Goal: Navigation & Orientation: Find specific page/section

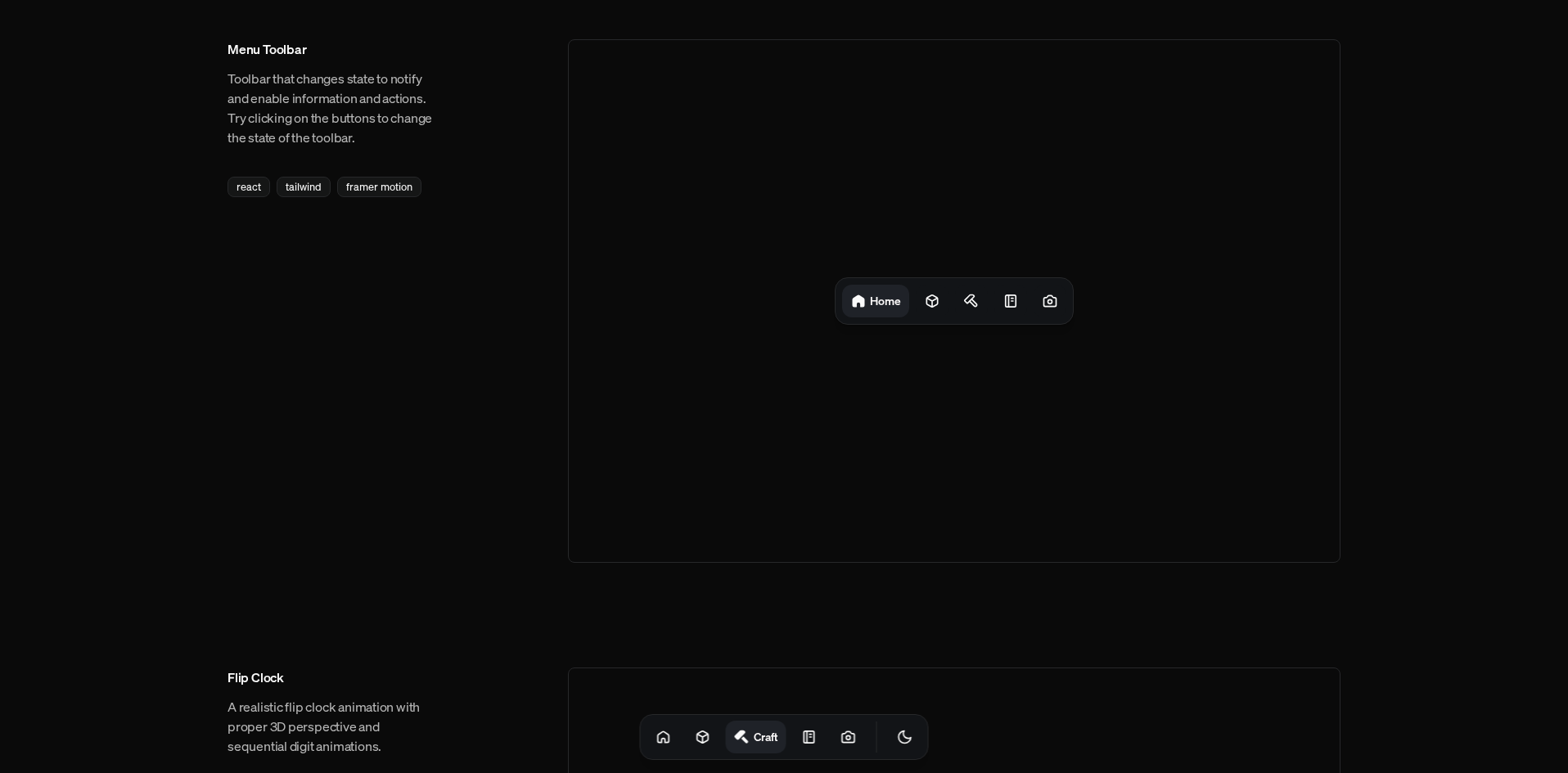
drag, startPoint x: 935, startPoint y: 395, endPoint x: 945, endPoint y: 455, distance: 60.8
click at [945, 455] on div "Home" at bounding box center [954, 301] width 772 height 524
click at [879, 303] on h1 "Home" at bounding box center [885, 300] width 31 height 15
click at [933, 301] on icon at bounding box center [932, 302] width 11 height 12
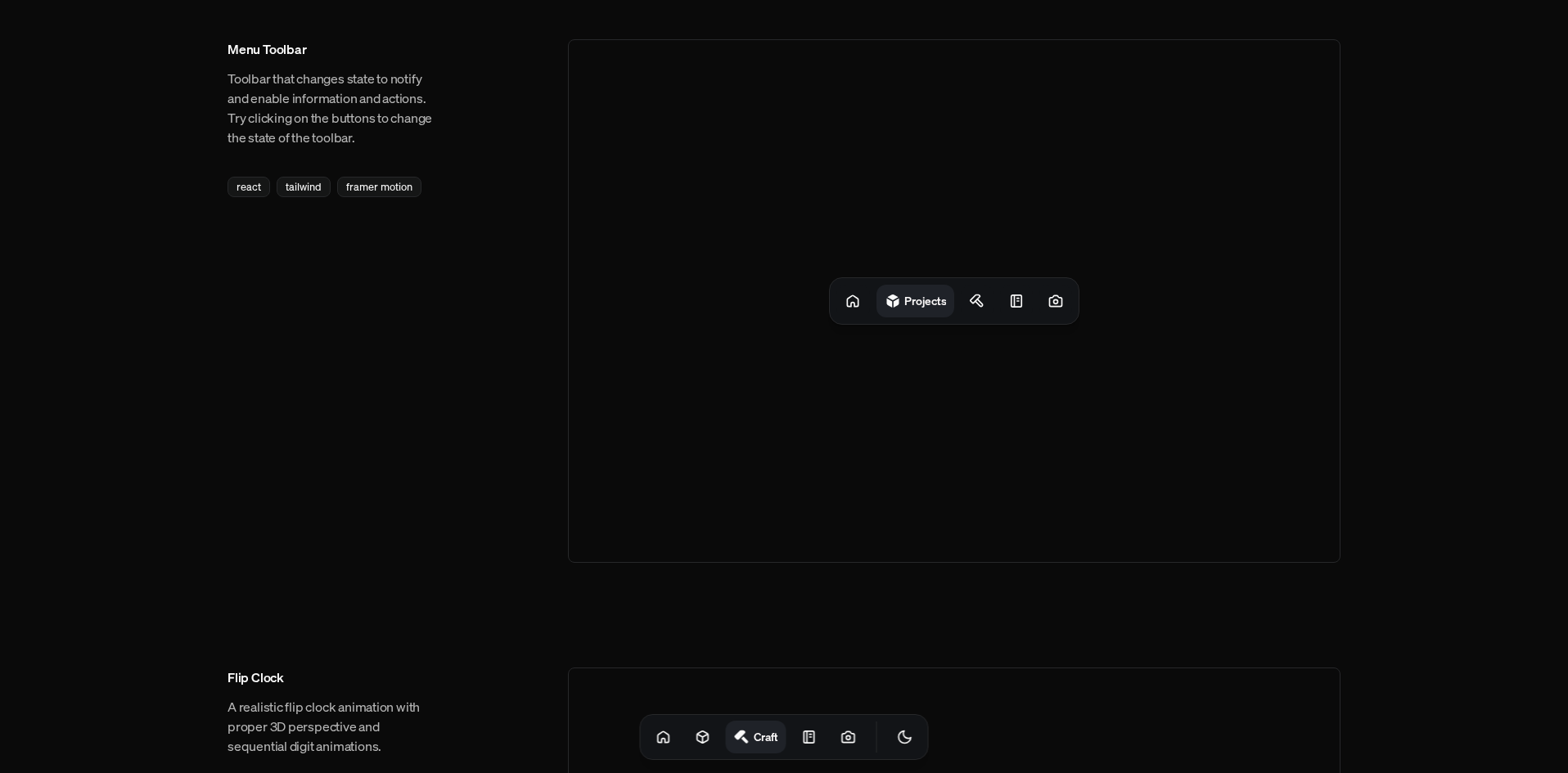
click at [933, 301] on h1 "Projects" at bounding box center [925, 300] width 41 height 15
click at [871, 297] on div "Projects" at bounding box center [953, 300] width 249 height 45
click at [859, 304] on icon at bounding box center [853, 301] width 16 height 16
click at [956, 305] on div at bounding box center [971, 301] width 33 height 33
click at [1024, 307] on div at bounding box center [1008, 301] width 33 height 33
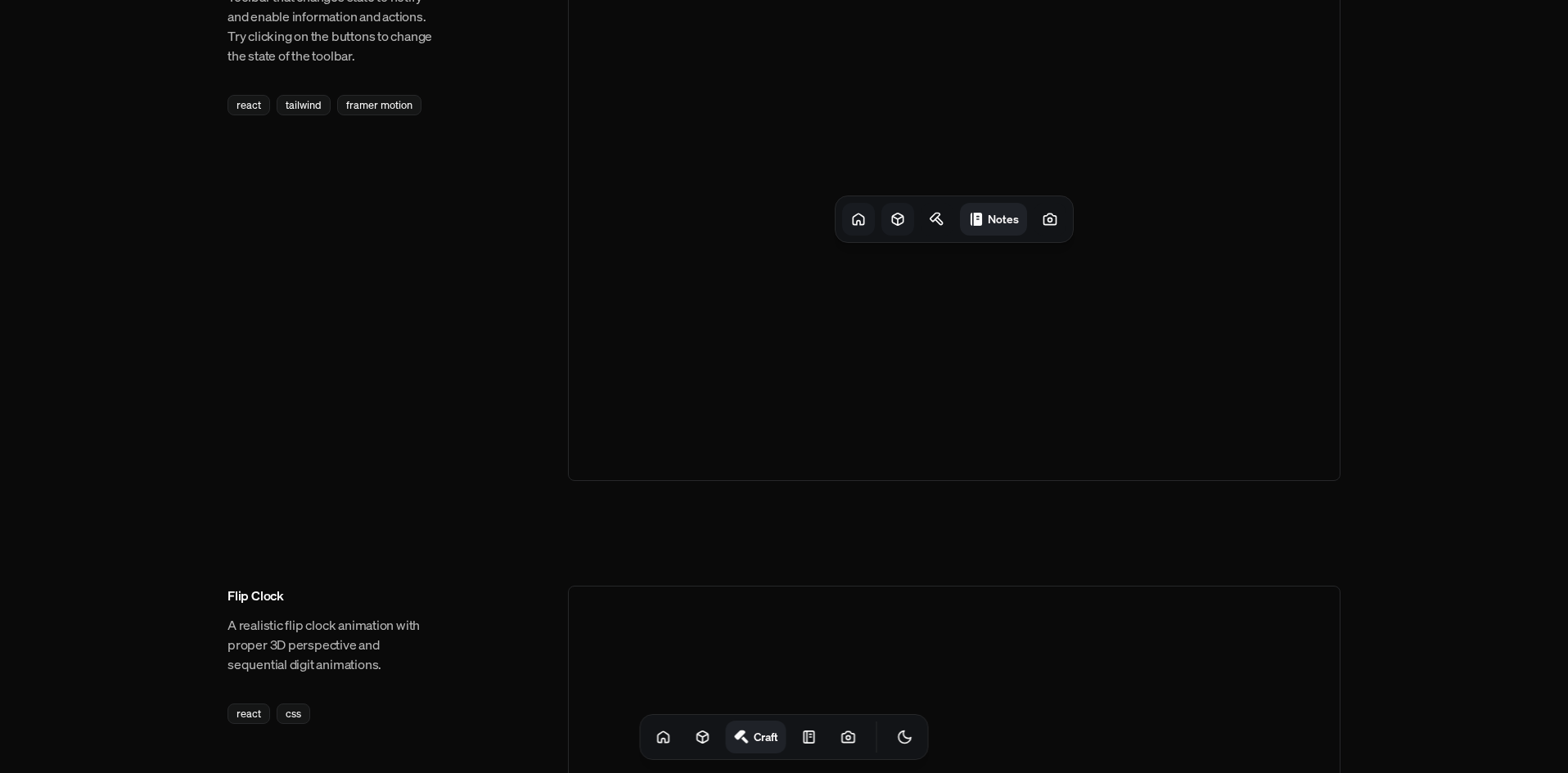
click at [846, 219] on div at bounding box center [858, 219] width 33 height 33
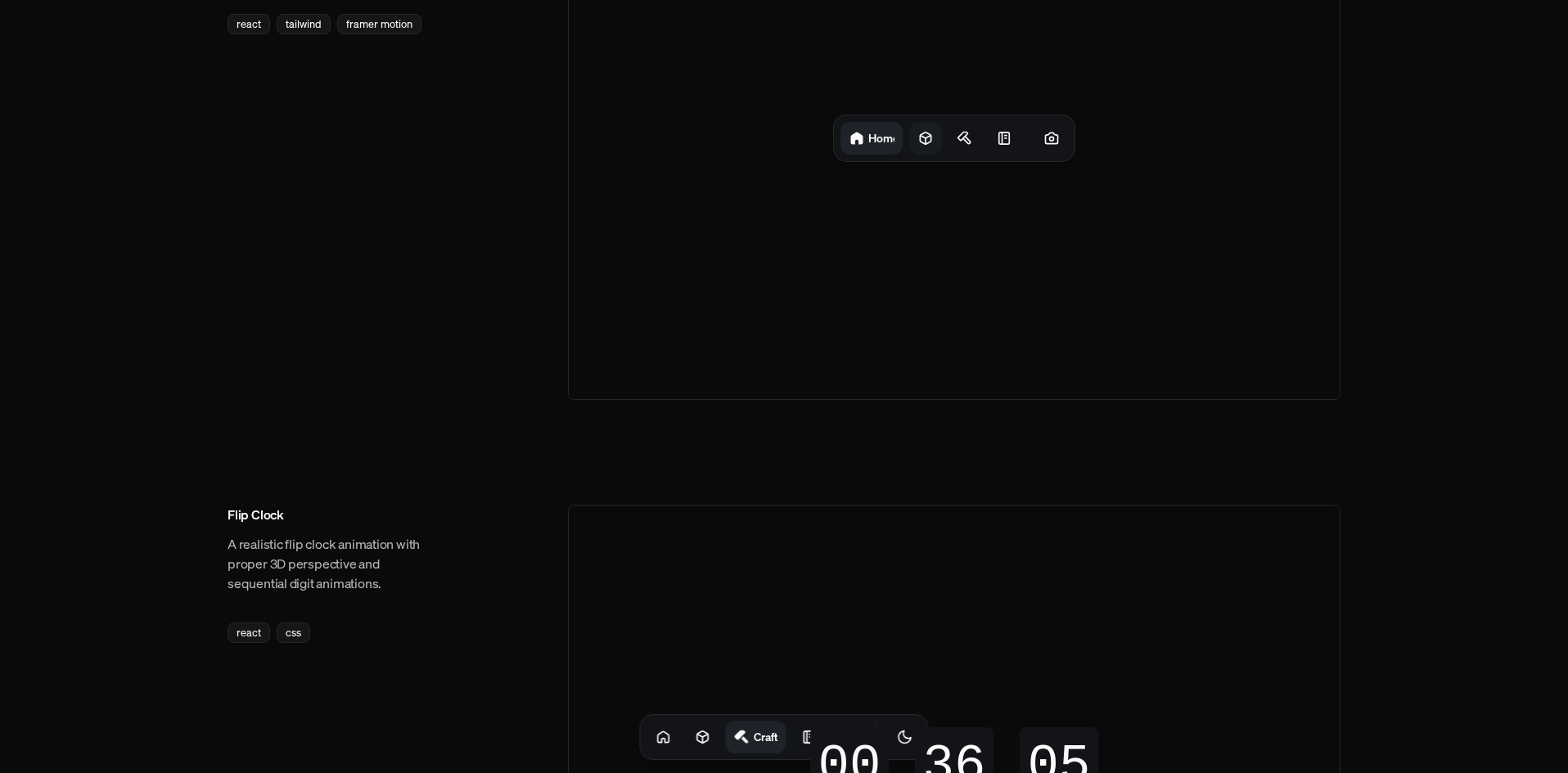
scroll to position [573, 0]
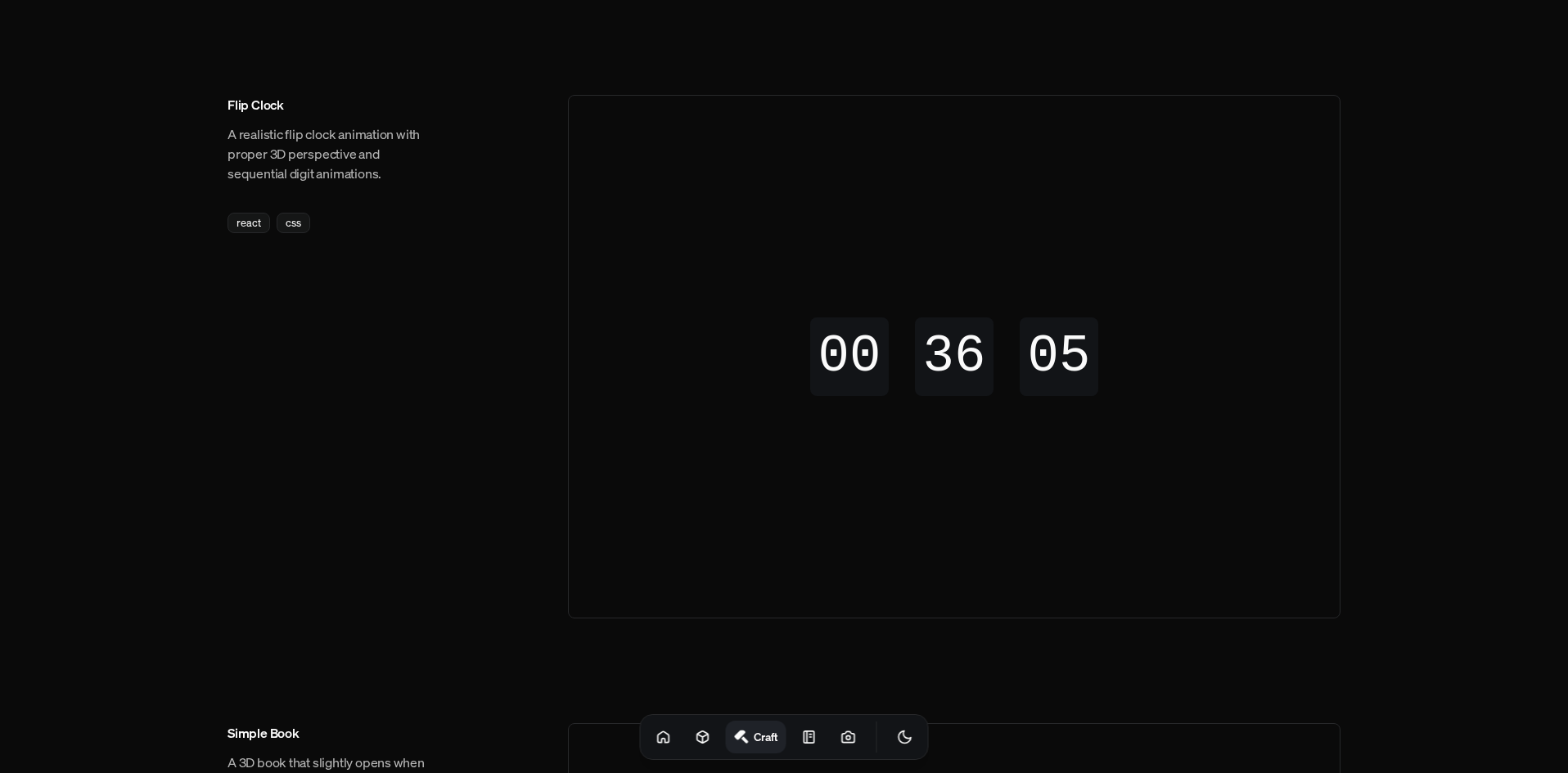
click at [878, 361] on div "00" at bounding box center [849, 357] width 97 height 8
click at [852, 361] on div "00" at bounding box center [849, 357] width 97 height 8
click at [958, 352] on div "36 36" at bounding box center [954, 337] width 78 height 39
click at [1072, 364] on div "06" at bounding box center [1059, 356] width 78 height 78
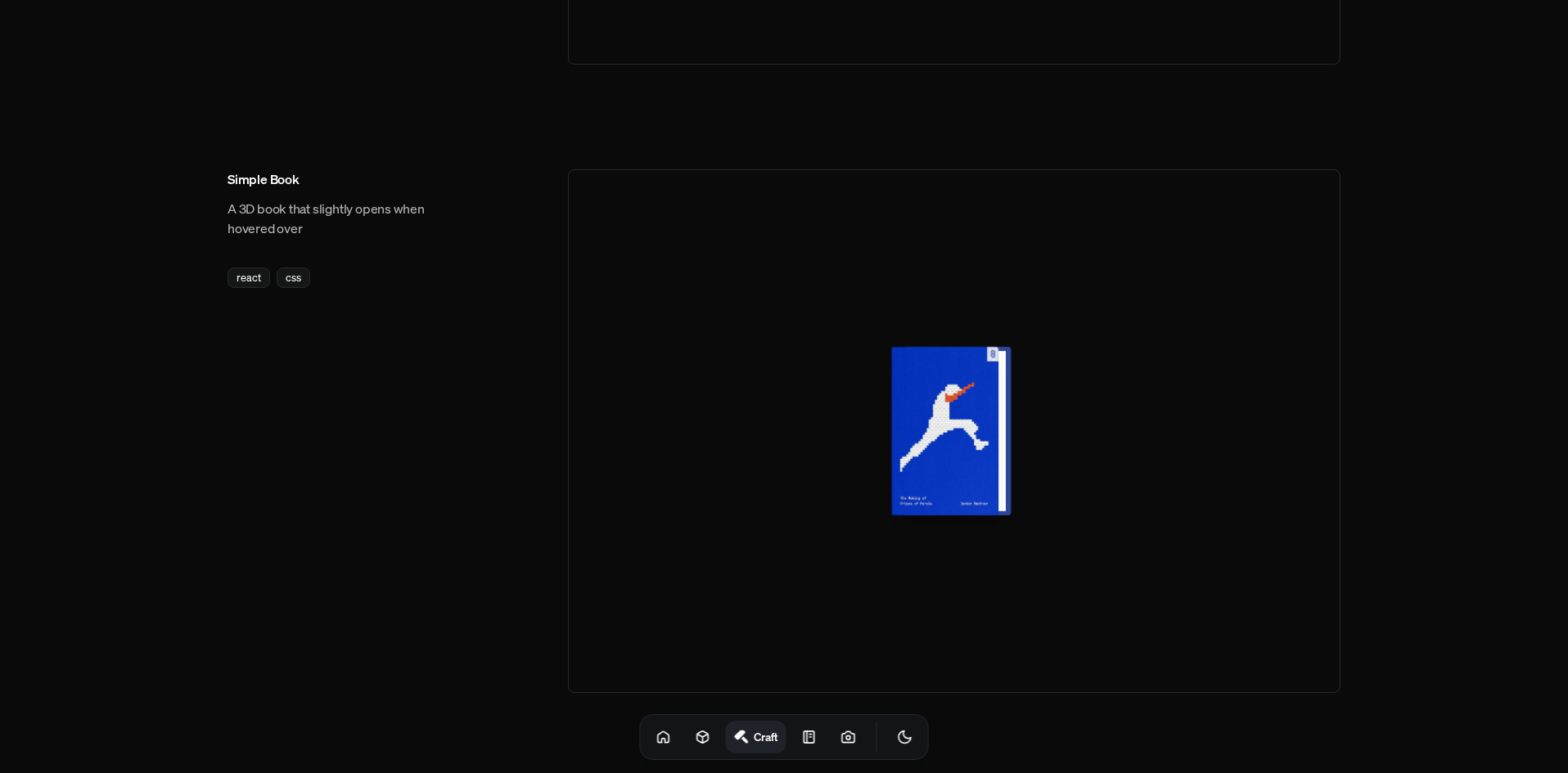
scroll to position [1145, 0]
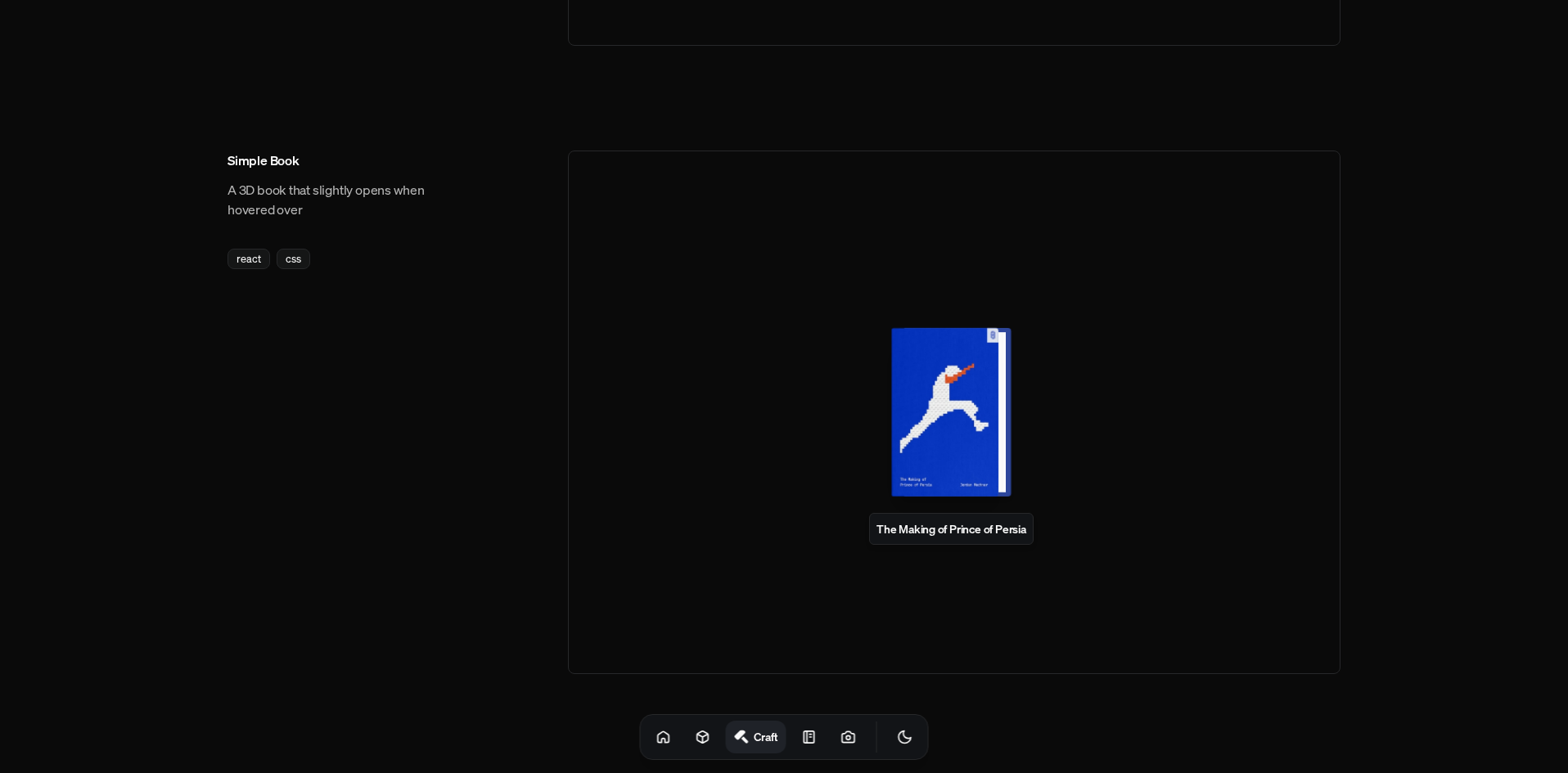
click at [927, 387] on div at bounding box center [951, 411] width 107 height 168
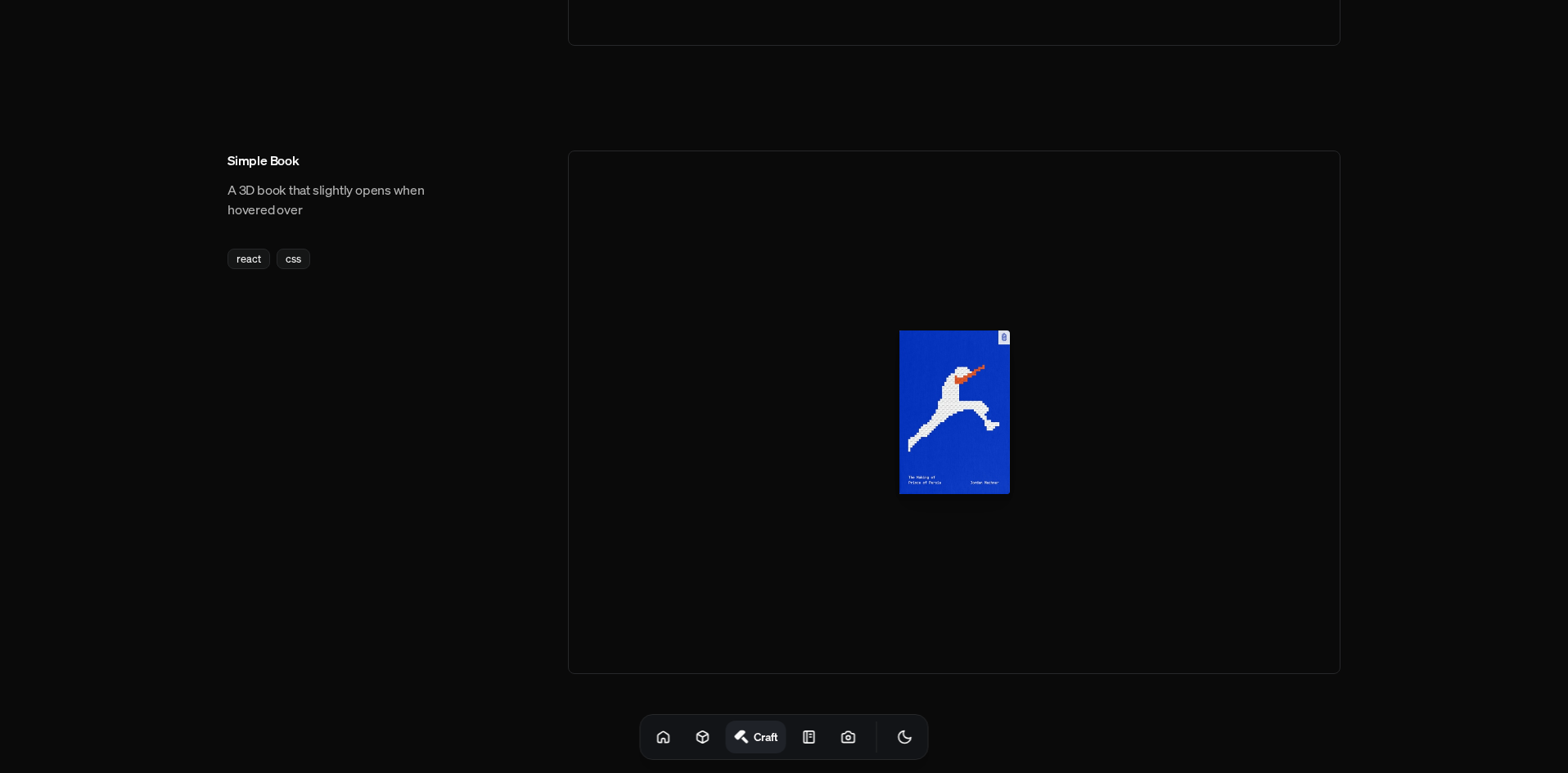
drag, startPoint x: 981, startPoint y: 413, endPoint x: 882, endPoint y: 409, distance: 99.1
click at [876, 413] on div at bounding box center [954, 412] width 772 height 524
click at [982, 531] on p "The Making of Prince of Persia" at bounding box center [954, 525] width 150 height 17
drag, startPoint x: 996, startPoint y: 438, endPoint x: 739, endPoint y: 447, distance: 257.2
click at [726, 447] on div at bounding box center [954, 412] width 772 height 524
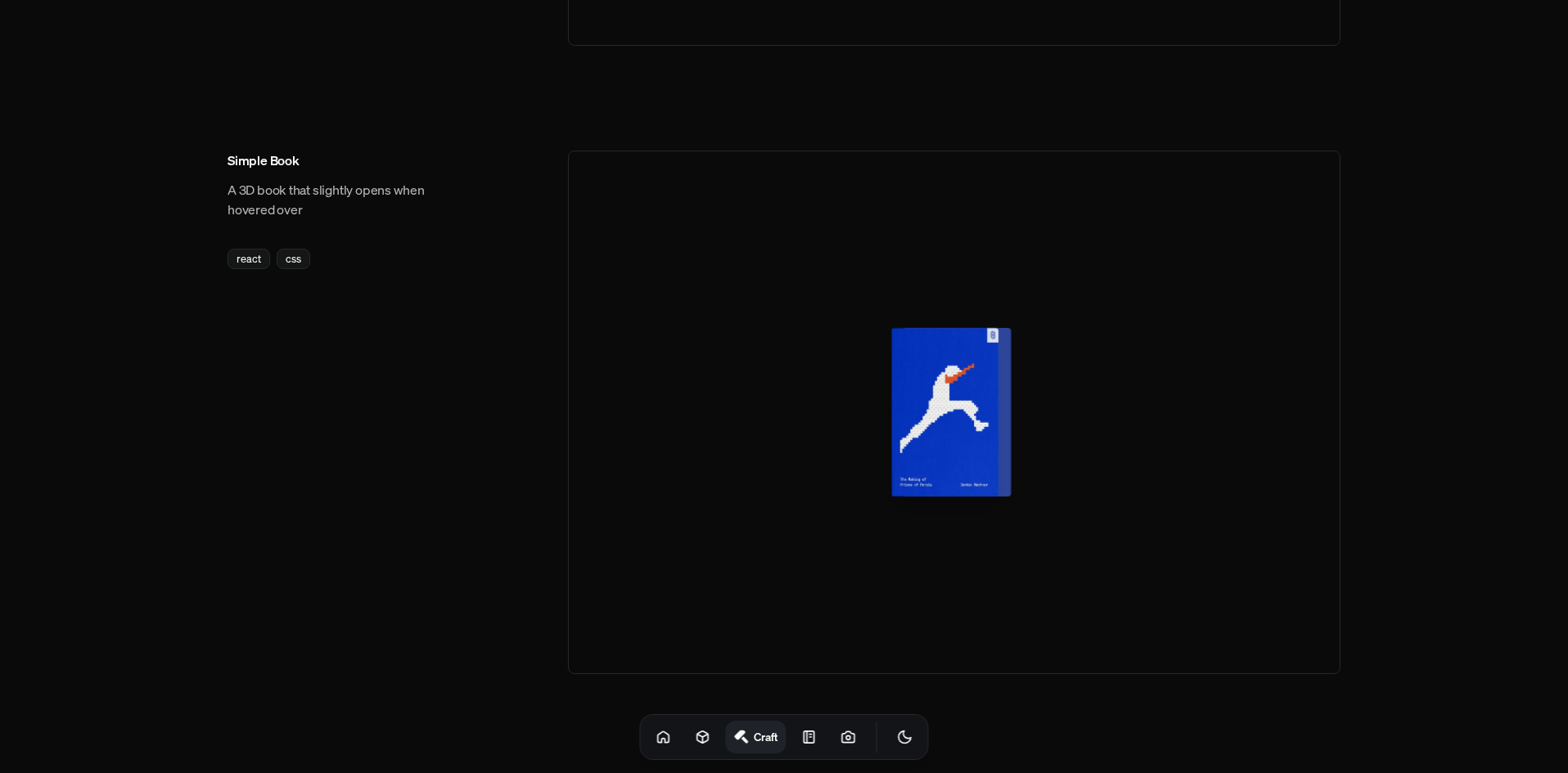
click at [1000, 333] on div at bounding box center [1001, 412] width 7 height 160
click at [992, 337] on div at bounding box center [951, 411] width 107 height 168
click at [971, 440] on div at bounding box center [951, 411] width 107 height 168
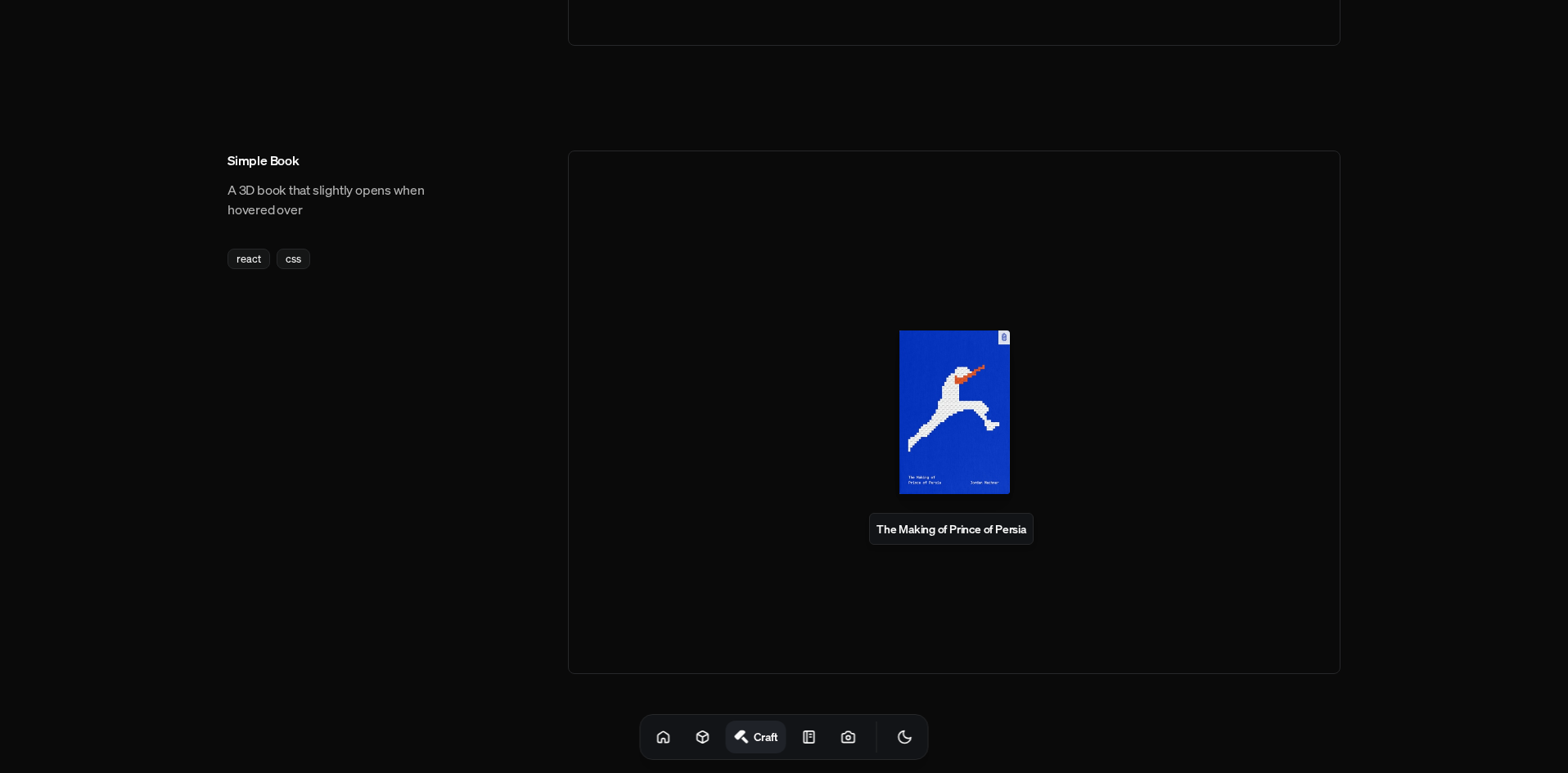
drag, startPoint x: 968, startPoint y: 437, endPoint x: 869, endPoint y: 430, distance: 99.2
click at [894, 430] on div at bounding box center [954, 412] width 772 height 524
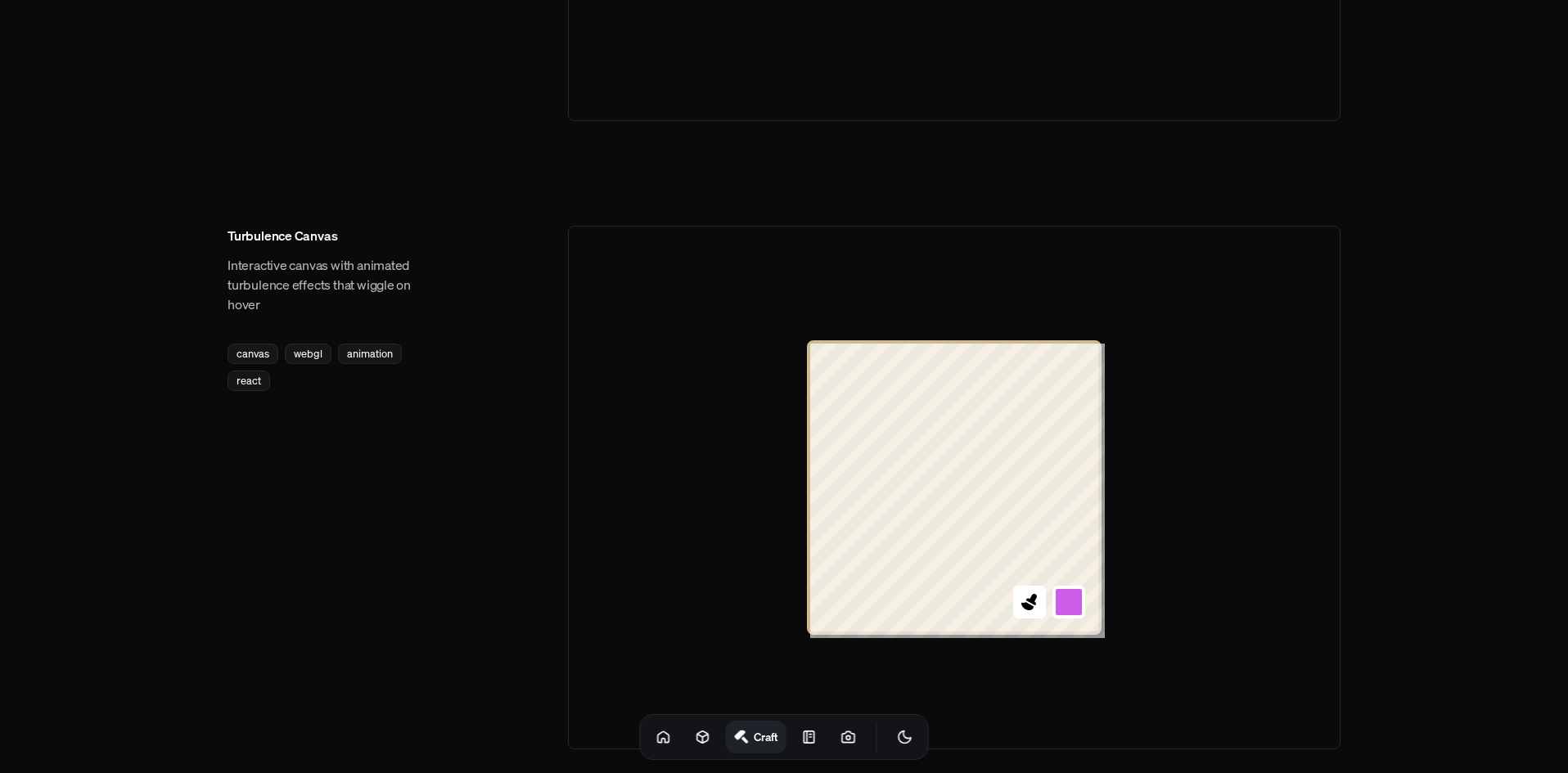
scroll to position [1718, 0]
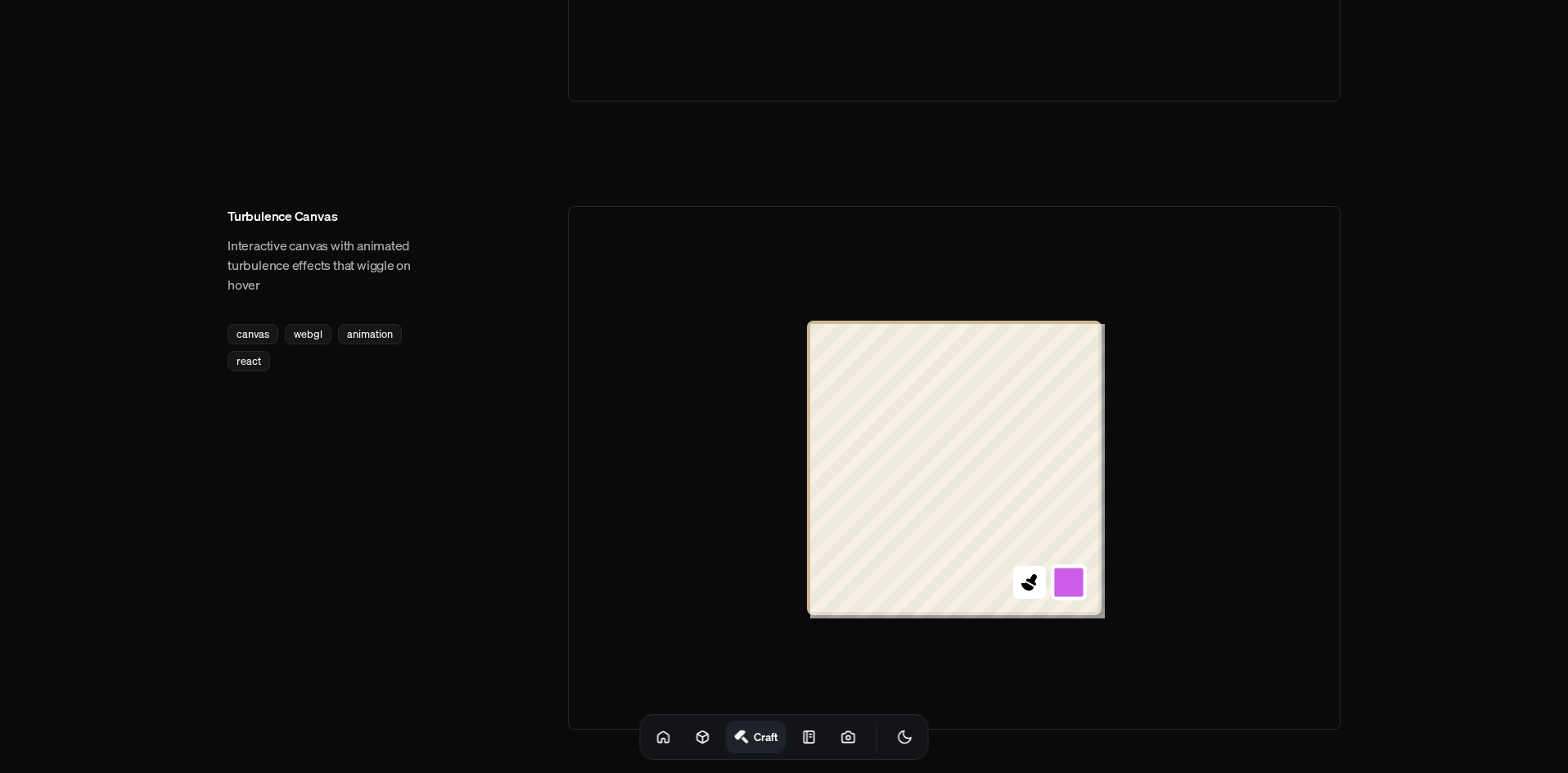
click at [1061, 586] on button at bounding box center [1068, 582] width 36 height 36
click at [1066, 541] on button at bounding box center [1068, 543] width 36 height 36
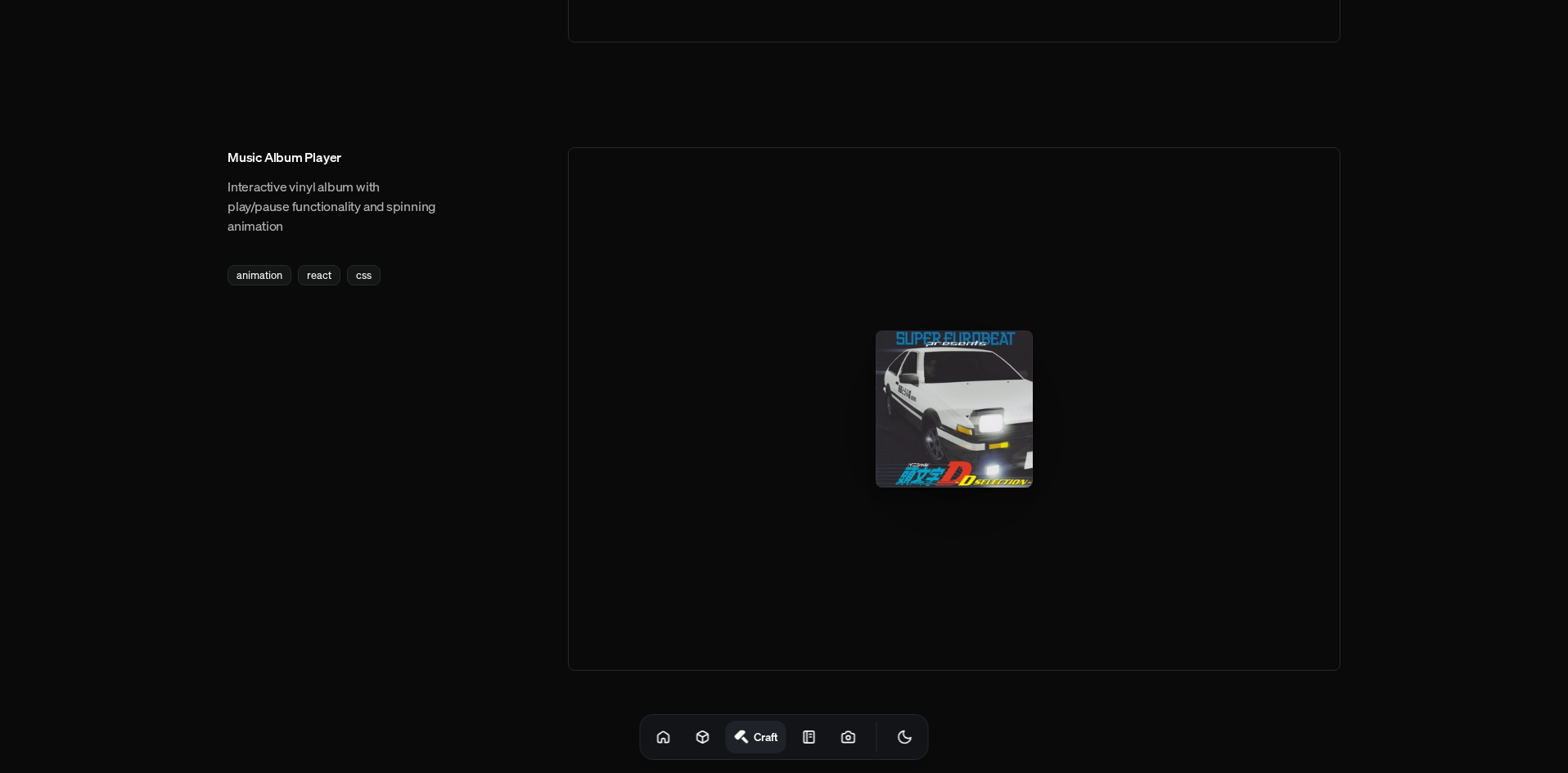
scroll to position [2434, 0]
